Goal: Task Accomplishment & Management: Complete application form

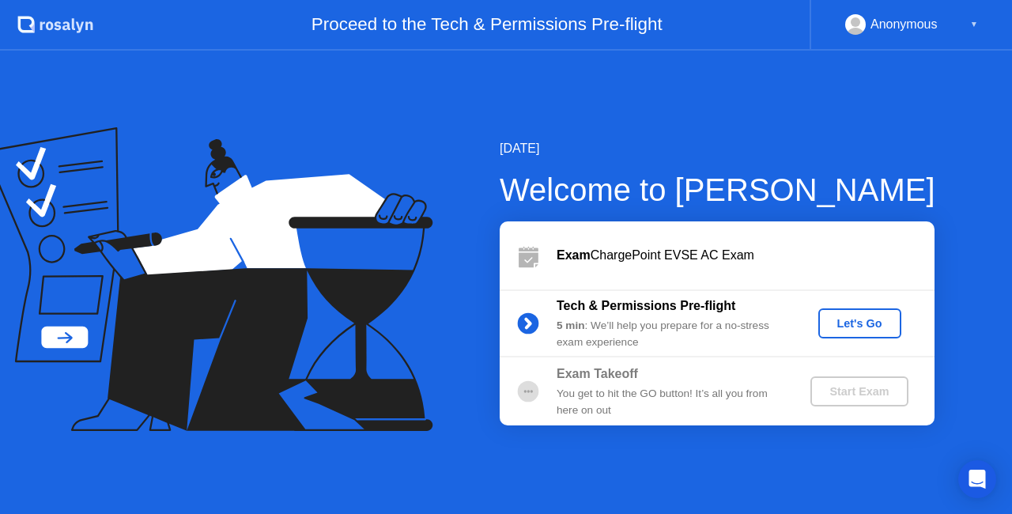
click at [855, 390] on div "Start Exam" at bounding box center [858, 391] width 85 height 13
click at [865, 326] on div "Let's Go" at bounding box center [859, 323] width 70 height 13
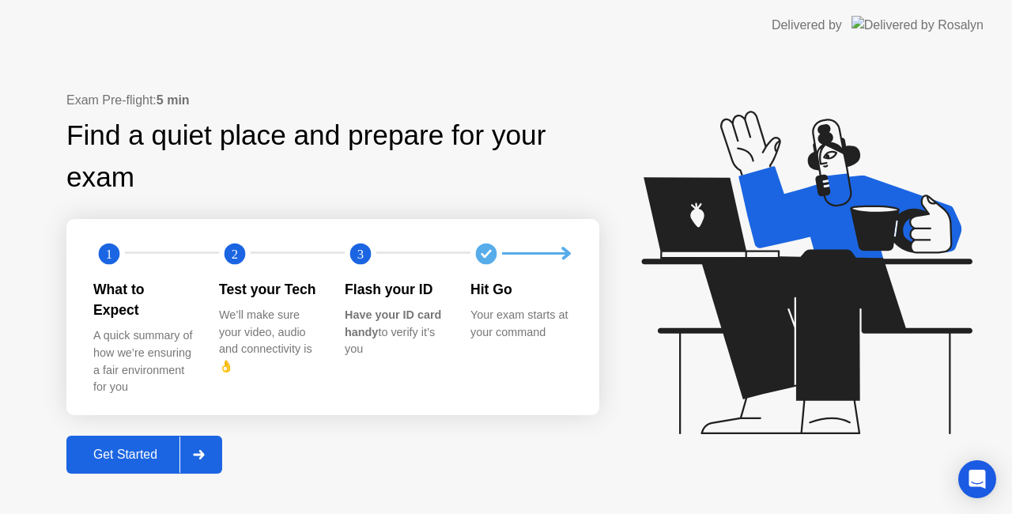
click at [146, 450] on div "Get Started" at bounding box center [125, 454] width 108 height 14
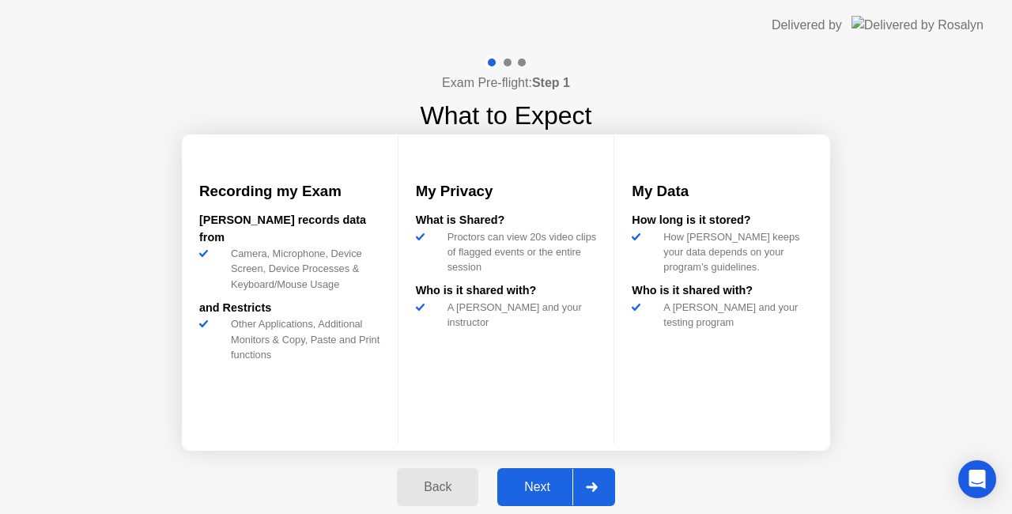
click at [543, 484] on div "Next" at bounding box center [537, 487] width 70 height 14
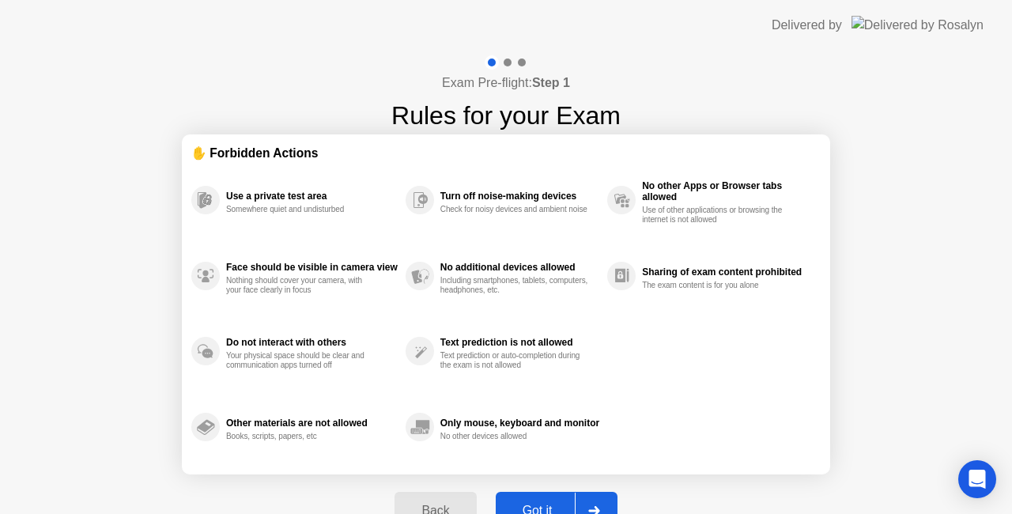
click at [541, 492] on button "Got it" at bounding box center [557, 511] width 122 height 38
select select "**********"
select select "*******"
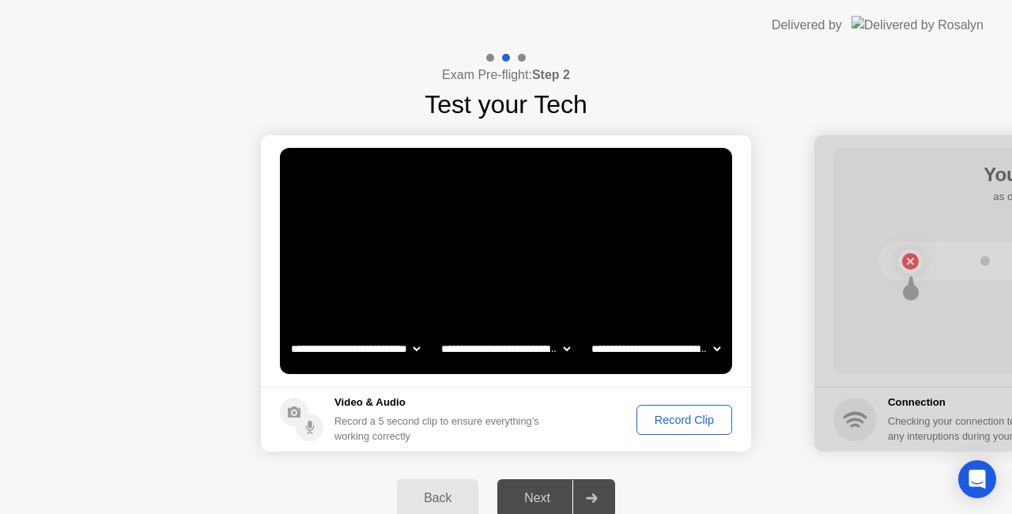
click at [675, 420] on div "Record Clip" at bounding box center [684, 419] width 85 height 13
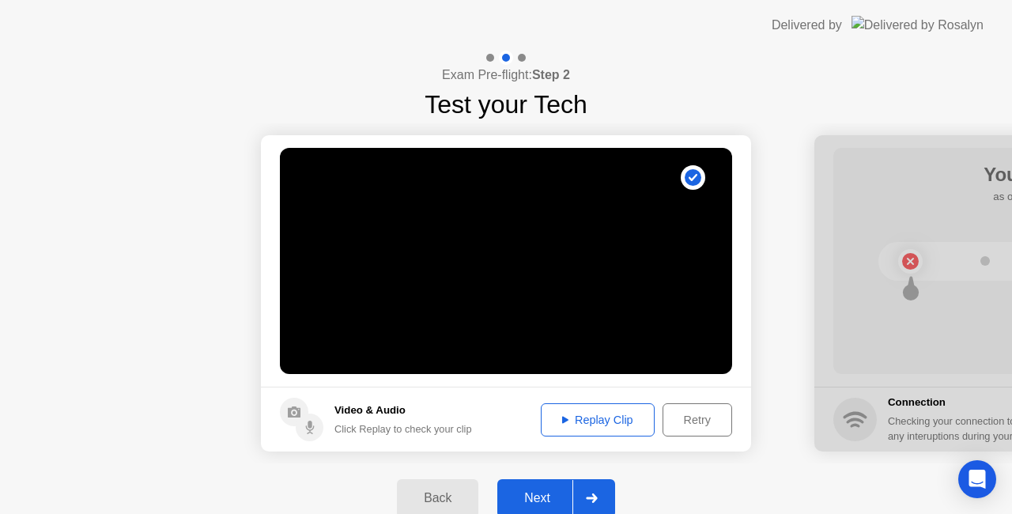
click at [542, 499] on div "Next" at bounding box center [537, 498] width 70 height 14
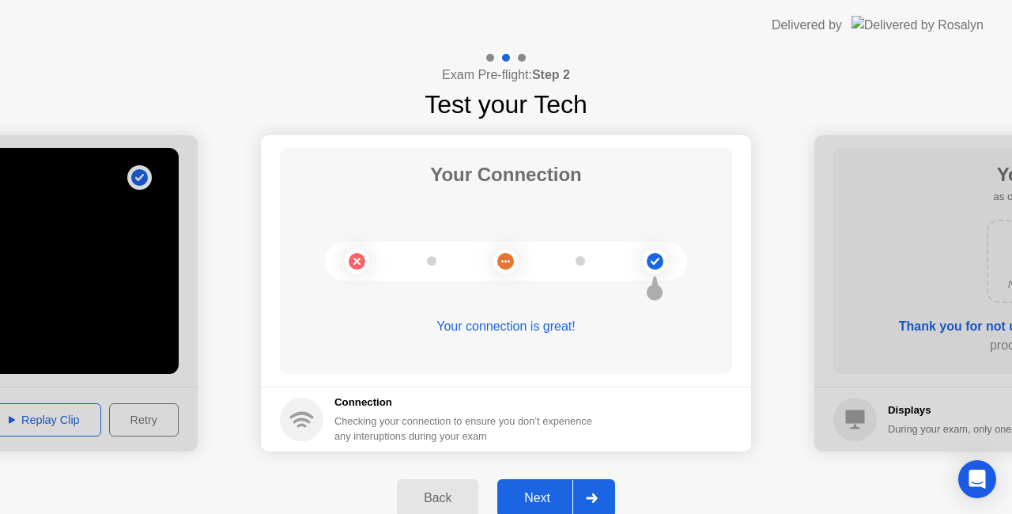
click at [542, 499] on div "Next" at bounding box center [537, 498] width 70 height 14
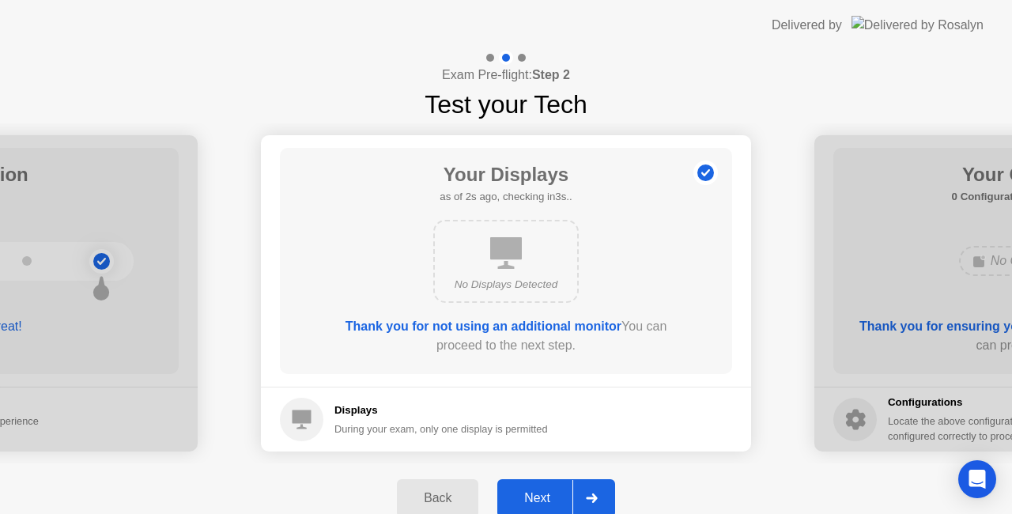
click at [542, 499] on div "Next" at bounding box center [537, 498] width 70 height 14
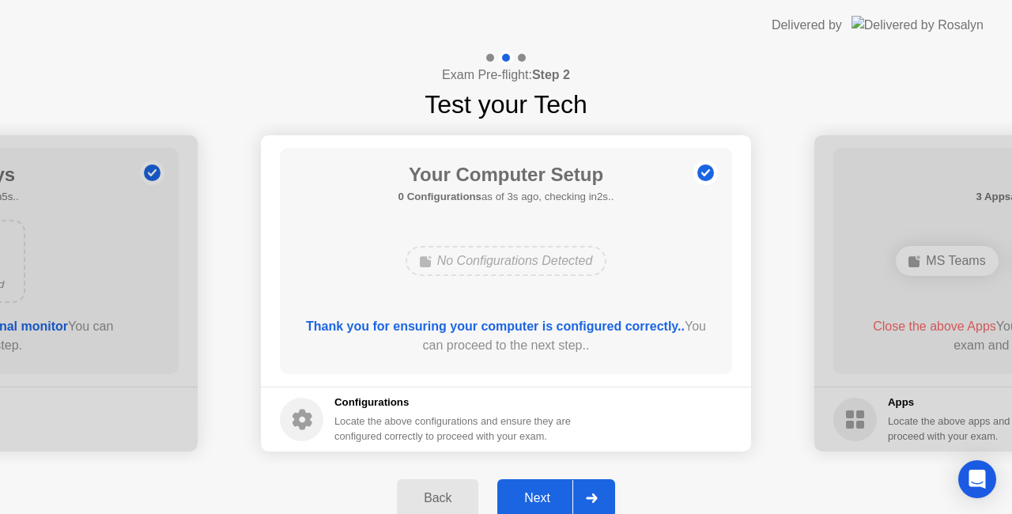
click at [542, 499] on div "Next" at bounding box center [537, 498] width 70 height 14
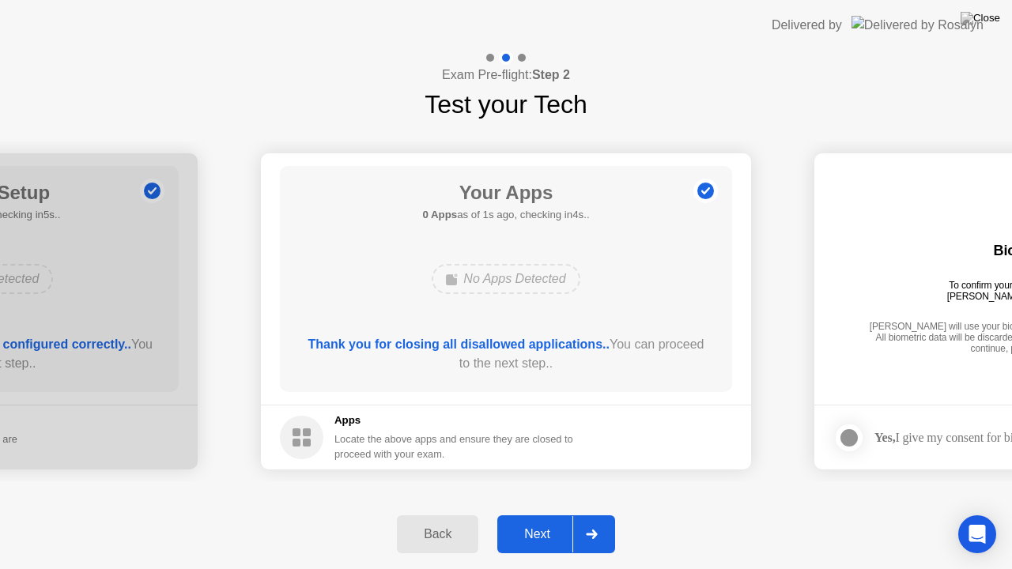
click at [527, 513] on div "Next" at bounding box center [537, 534] width 70 height 14
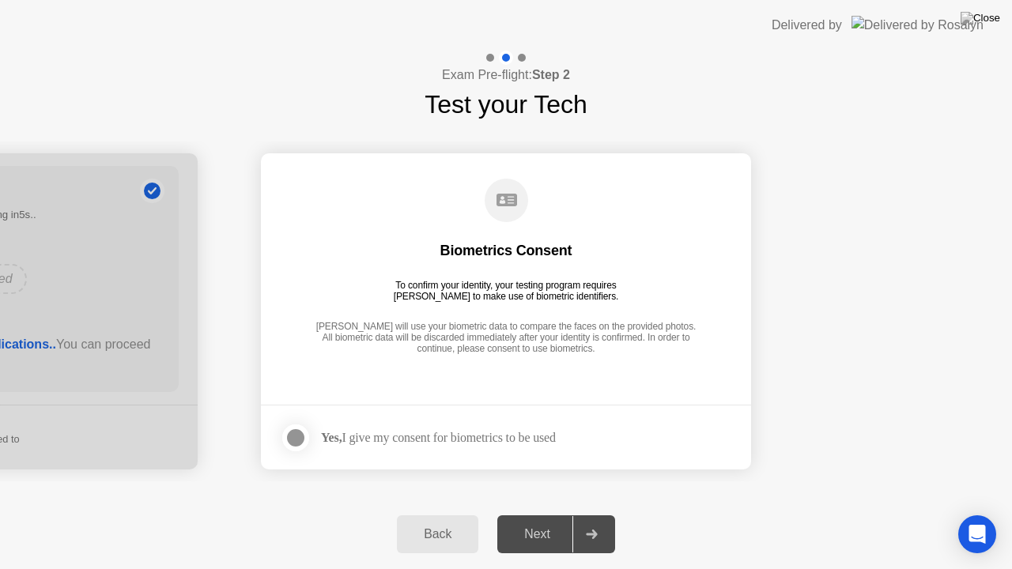
click at [303, 437] on div at bounding box center [295, 437] width 19 height 19
click at [548, 513] on div "Next" at bounding box center [537, 534] width 70 height 14
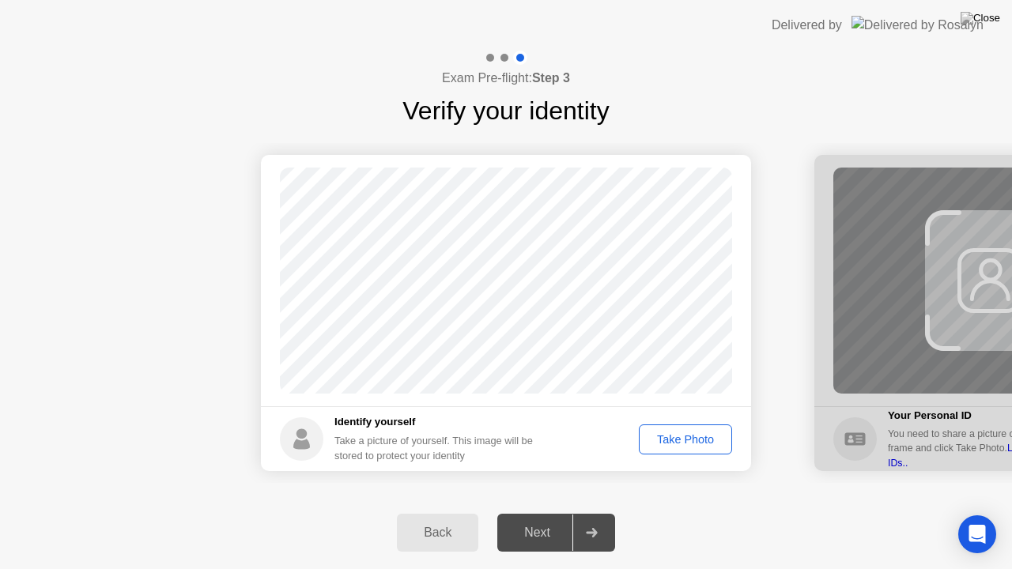
click at [686, 446] on div "Take Photo" at bounding box center [685, 439] width 82 height 13
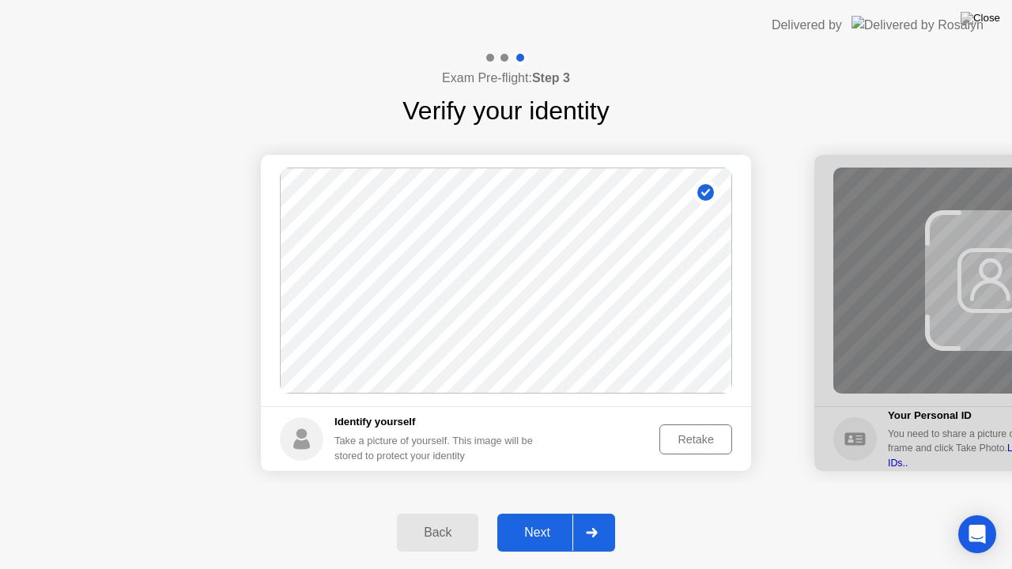
click at [542, 513] on div "Next" at bounding box center [537, 533] width 70 height 14
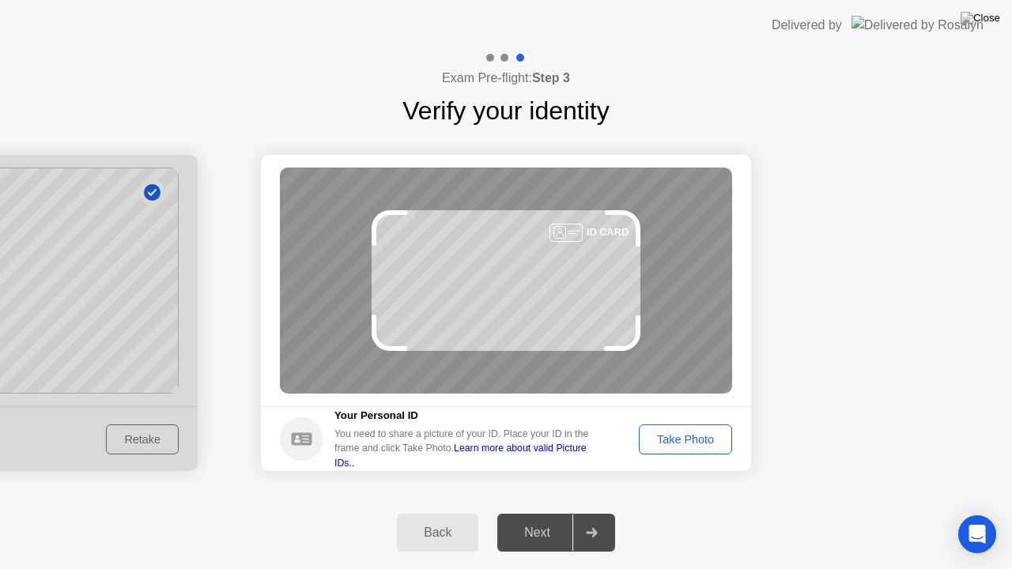
click at [675, 445] on div "Take Photo" at bounding box center [685, 439] width 82 height 13
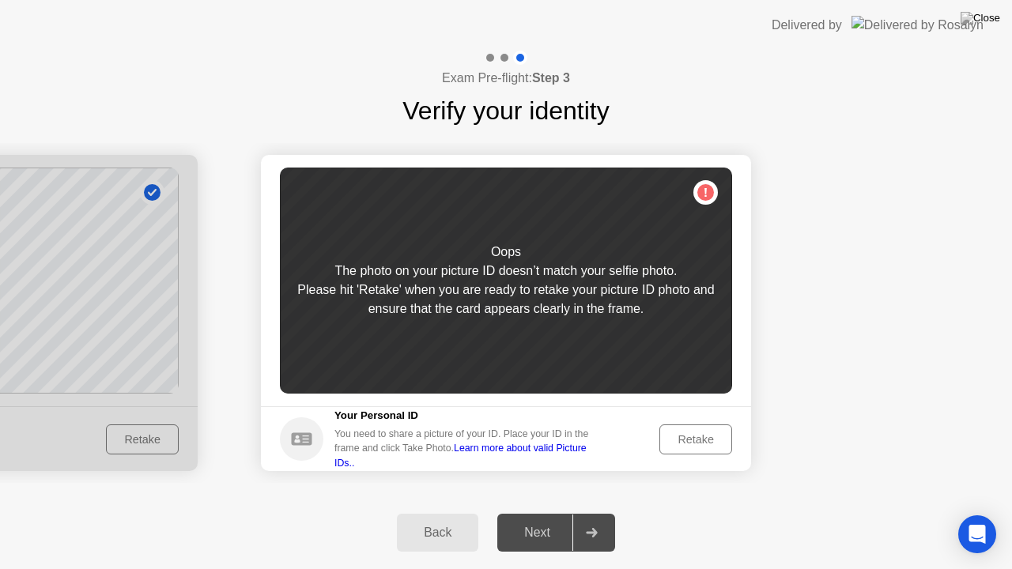
click at [675, 445] on div "Retake" at bounding box center [696, 439] width 62 height 13
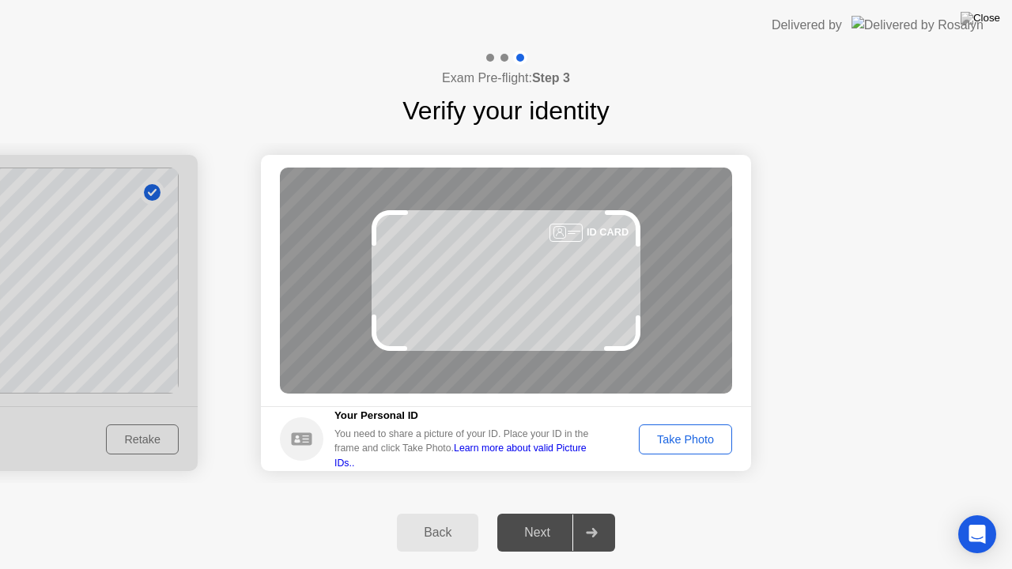
click at [675, 445] on div "Take Photo" at bounding box center [685, 439] width 82 height 13
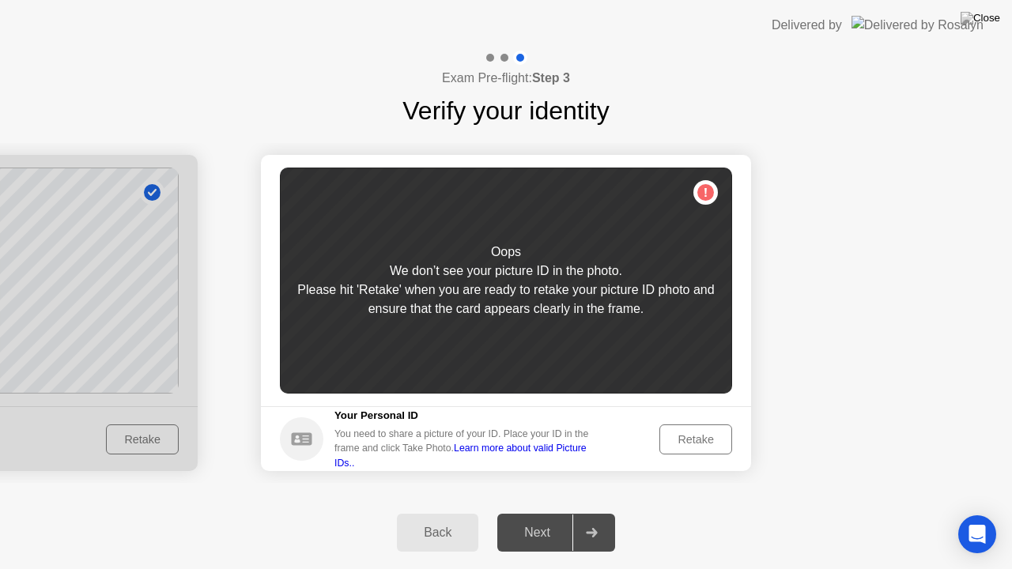
click at [675, 445] on div "Retake" at bounding box center [696, 439] width 62 height 13
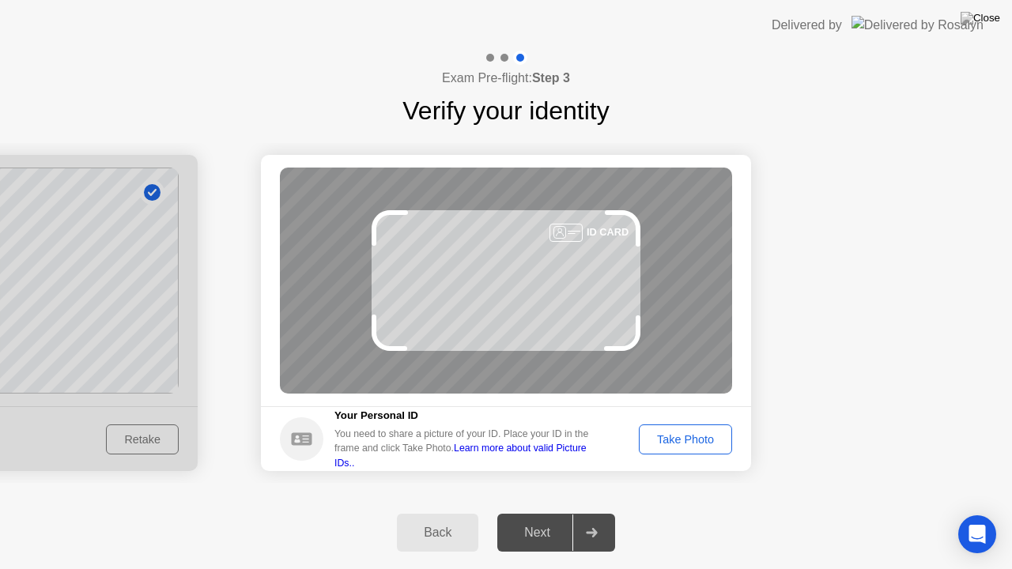
click at [675, 445] on div "Take Photo" at bounding box center [685, 439] width 82 height 13
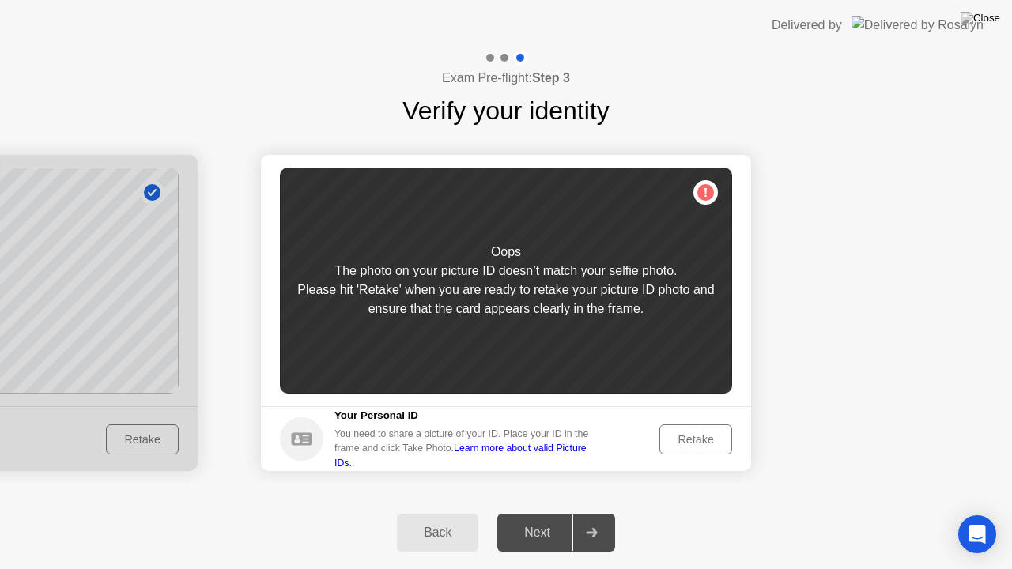
click at [675, 445] on div "Retake" at bounding box center [696, 439] width 62 height 13
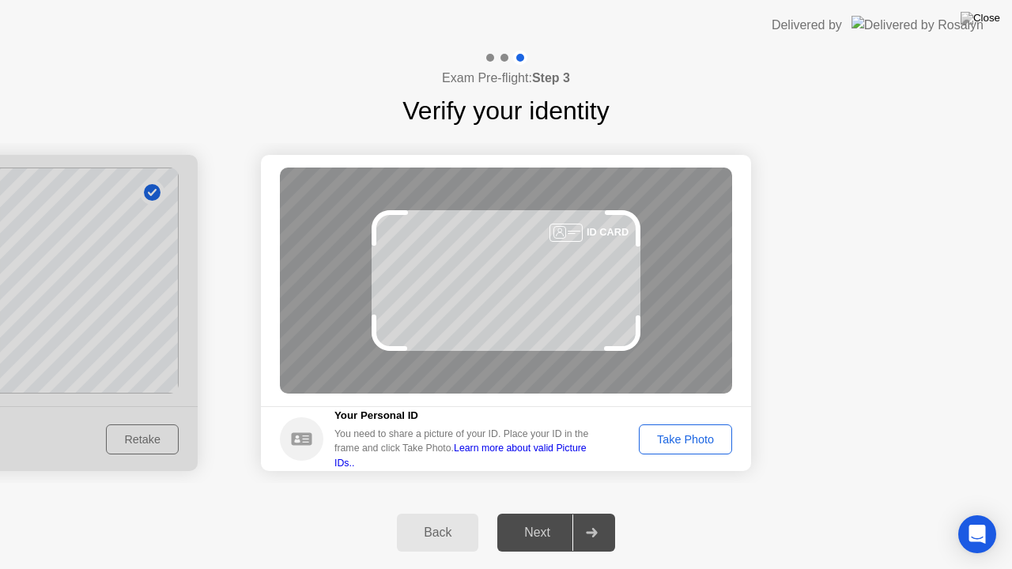
click at [675, 445] on div "Take Photo" at bounding box center [685, 439] width 82 height 13
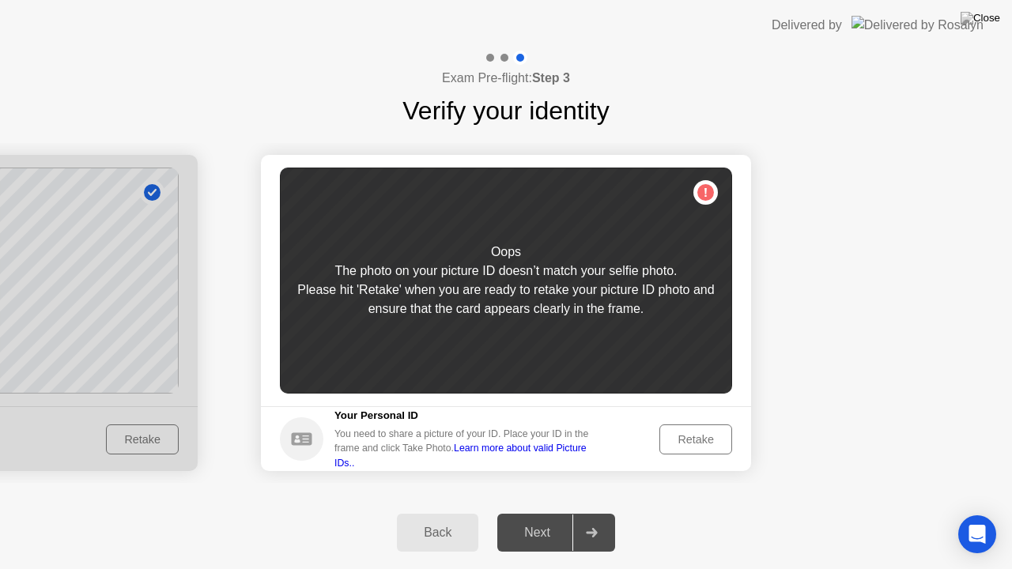
click at [675, 445] on div "Retake" at bounding box center [696, 439] width 62 height 13
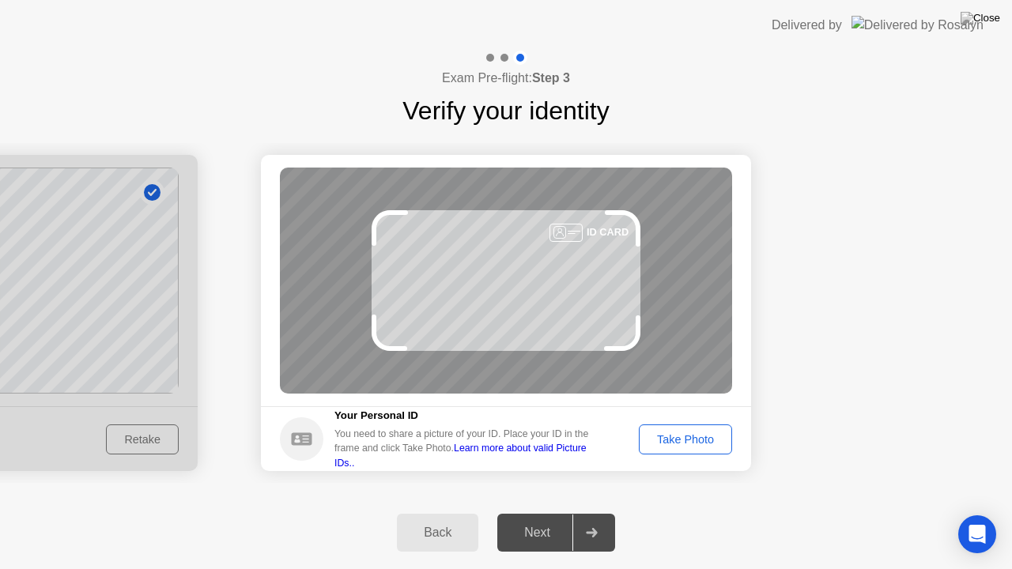
click at [675, 445] on div "Take Photo" at bounding box center [685, 439] width 82 height 13
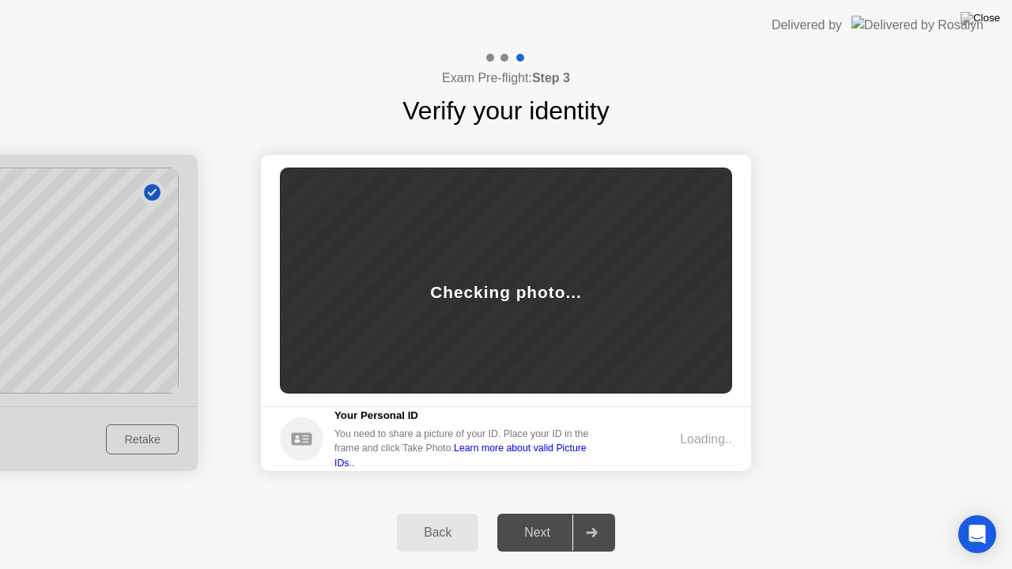
click at [675, 445] on div "Loading.." at bounding box center [680, 439] width 104 height 19
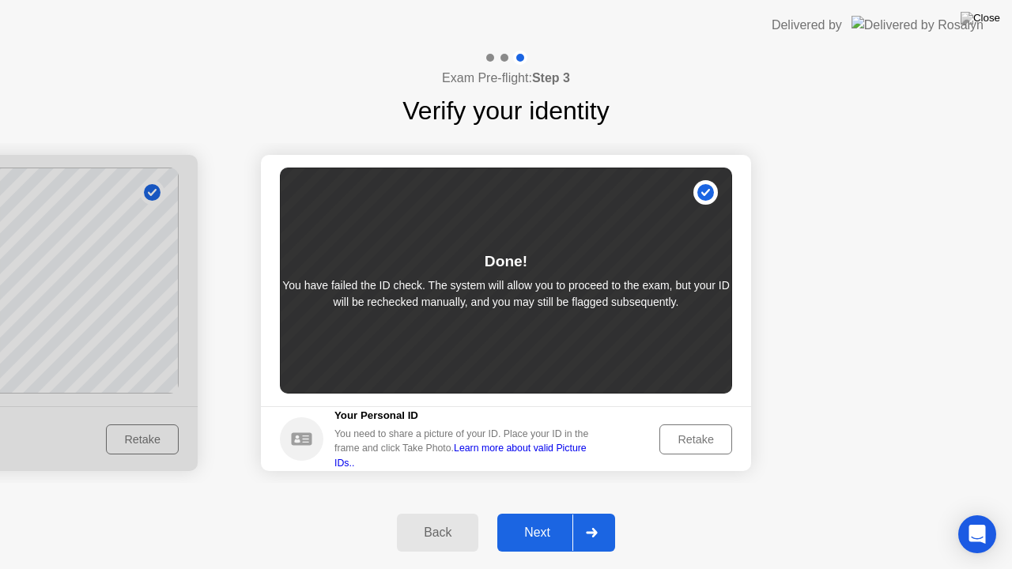
click at [544, 513] on div "Next" at bounding box center [537, 533] width 70 height 14
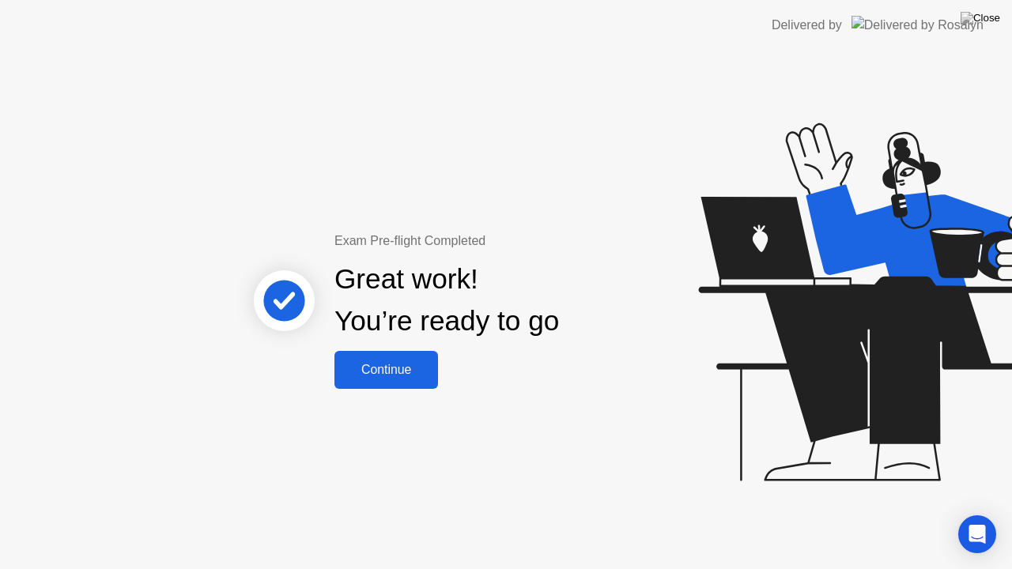
click at [382, 354] on button "Continue" at bounding box center [386, 370] width 104 height 38
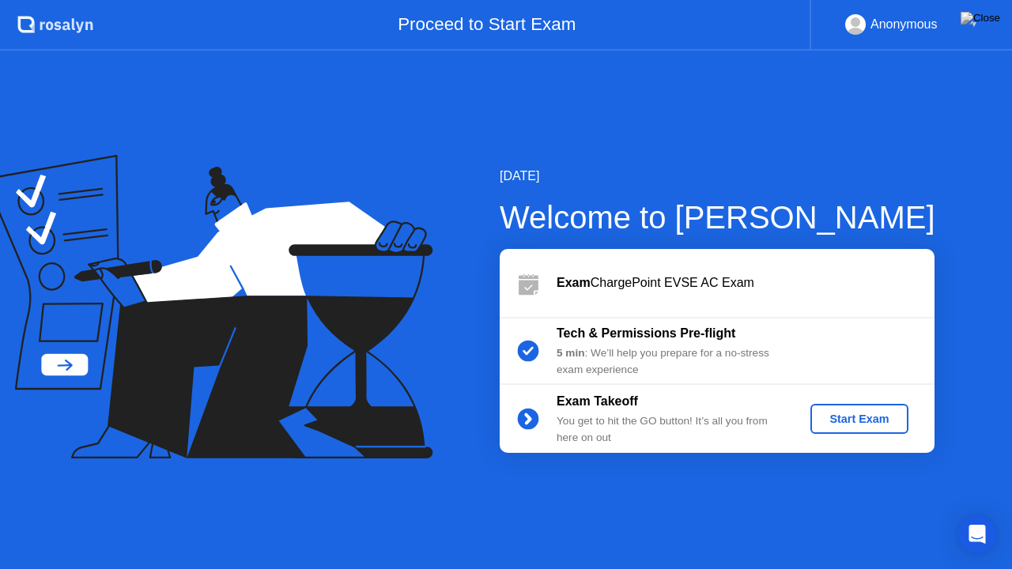
click at [838, 413] on div "Start Exam" at bounding box center [858, 419] width 85 height 13
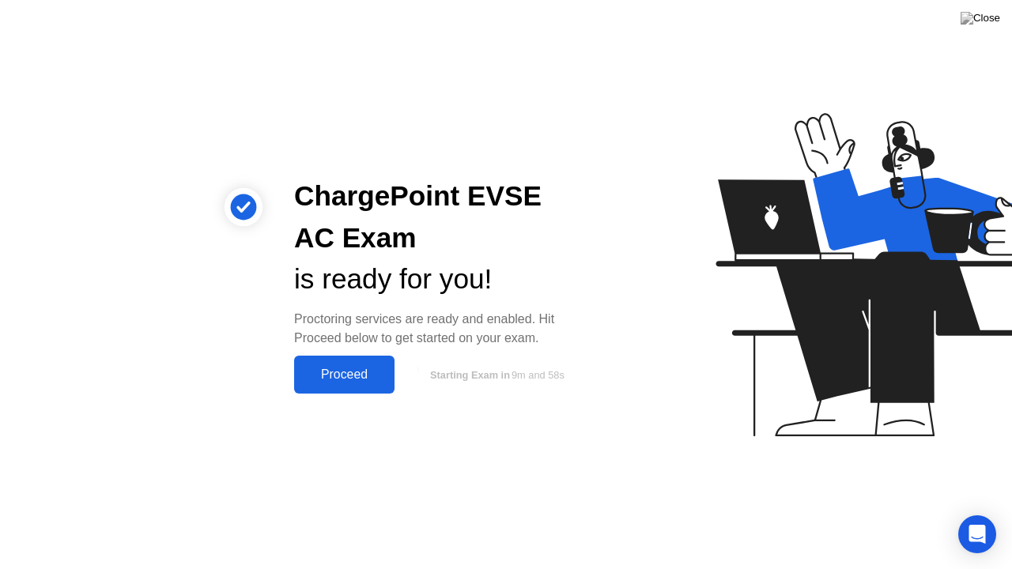
click at [347, 363] on button "Proceed" at bounding box center [344, 375] width 100 height 38
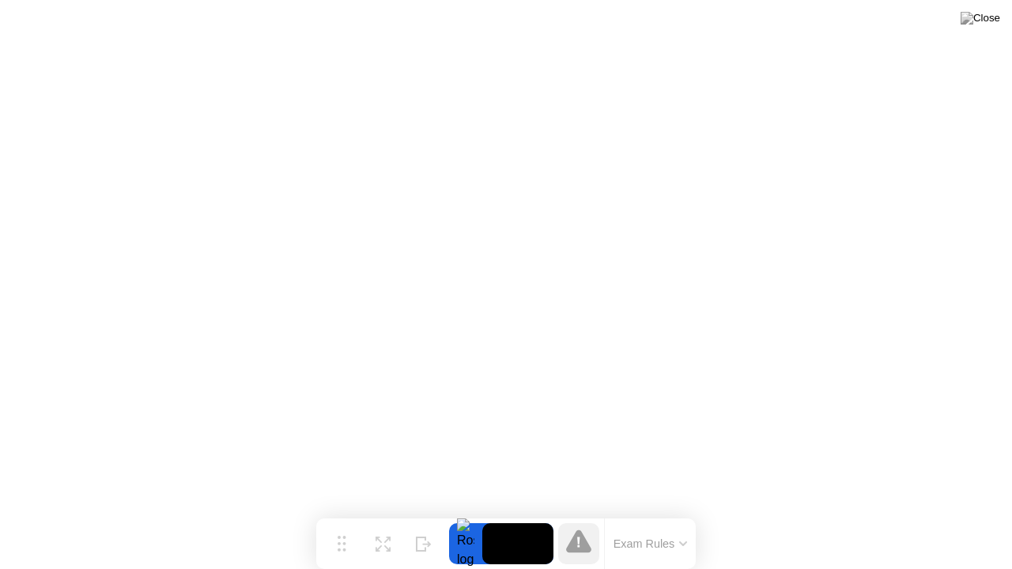
click at [580, 513] on icon at bounding box center [578, 541] width 25 height 23
click at [681, 513] on button "Exam Rules" at bounding box center [651, 544] width 84 height 14
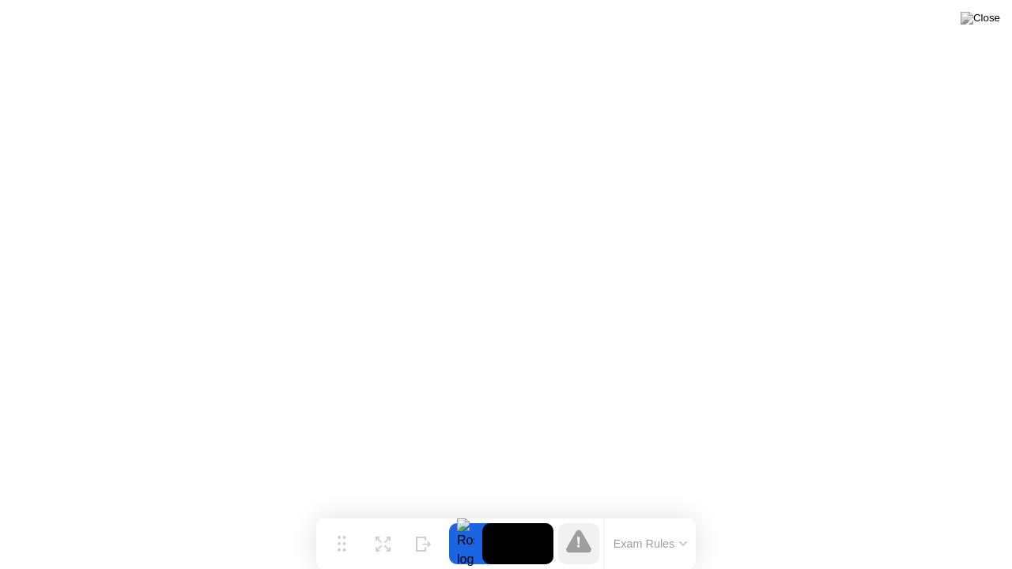
click at [518, 513] on video at bounding box center [517, 543] width 71 height 41
click at [990, 16] on img at bounding box center [980, 18] width 40 height 13
click at [980, 25] on button at bounding box center [979, 18] width 47 height 21
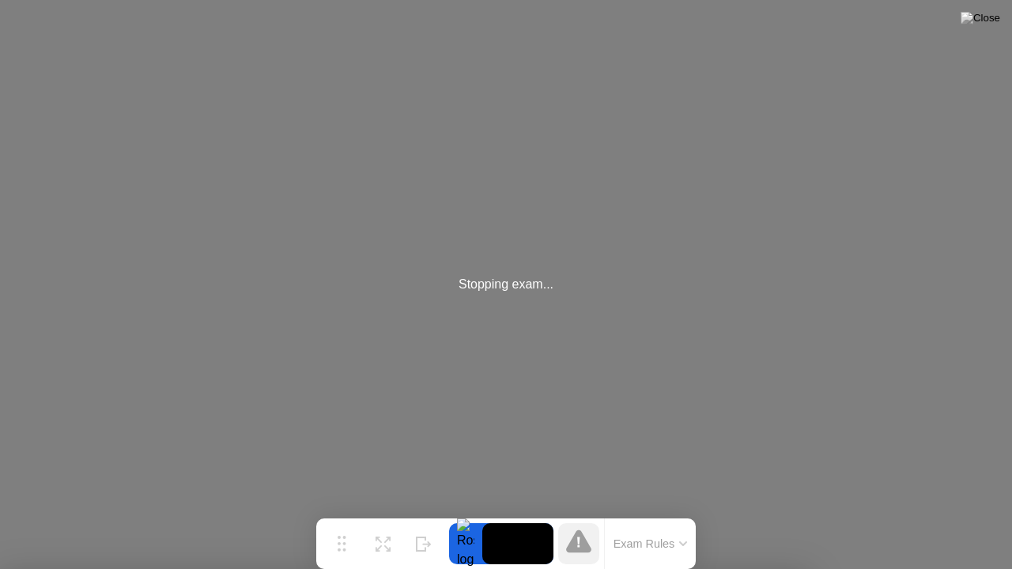
click at [987, 20] on img at bounding box center [980, 18] width 40 height 13
click at [638, 513] on div at bounding box center [506, 569] width 1012 height 0
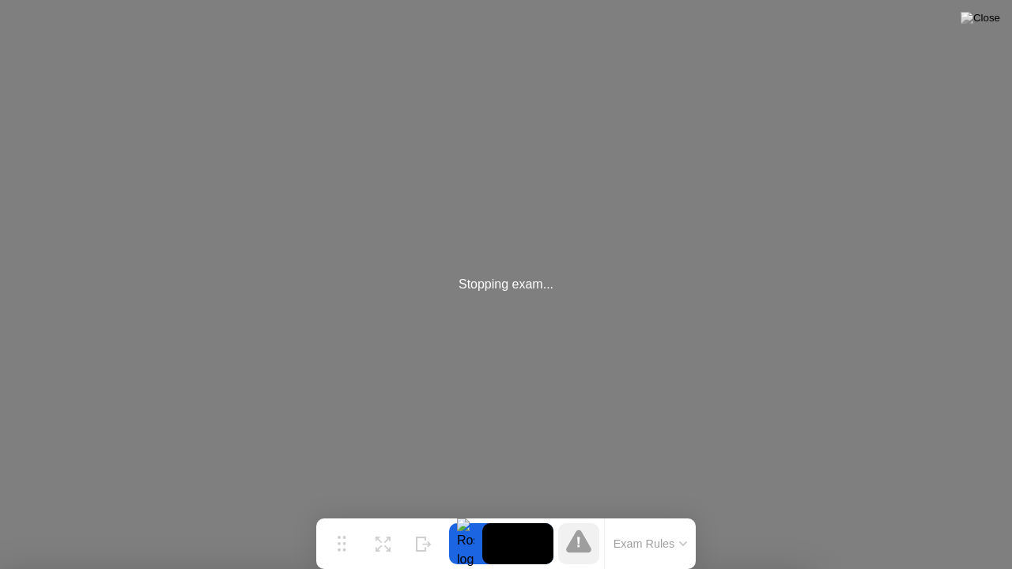
click at [657, 349] on div "Stopping exam..." at bounding box center [506, 284] width 1012 height 569
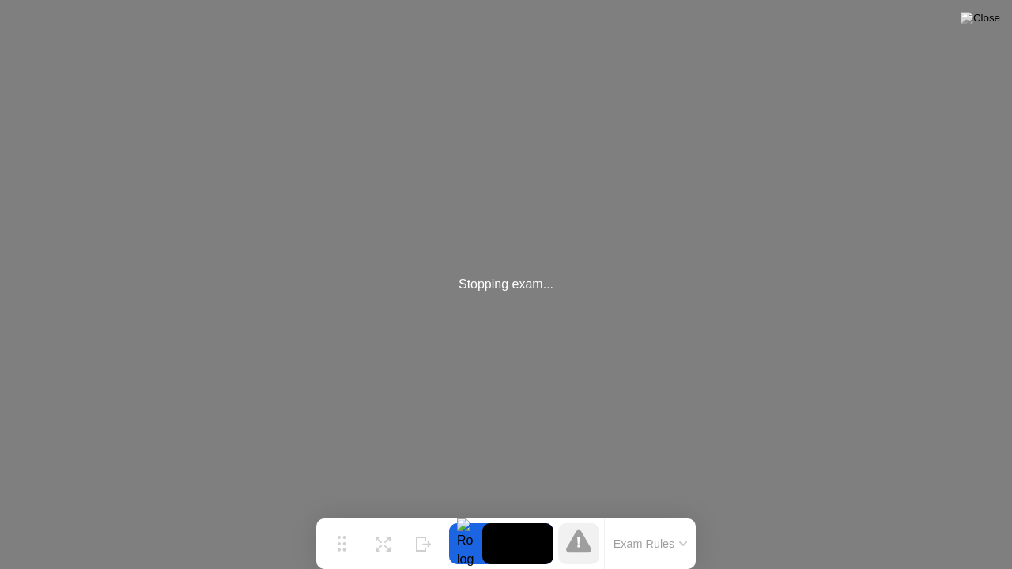
click at [657, 349] on div "Stopping exam..." at bounding box center [506, 284] width 1012 height 569
click at [556, 288] on div "Stopping exam..." at bounding box center [506, 284] width 1012 height 569
